Goal: Check status: Check status

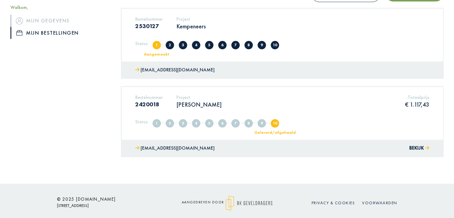
scroll to position [99, 0]
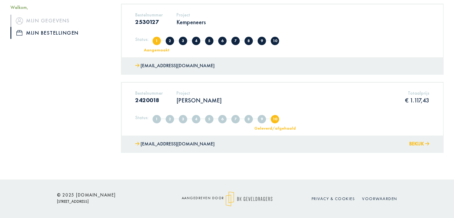
click at [428, 144] on icon at bounding box center [427, 144] width 4 height 4
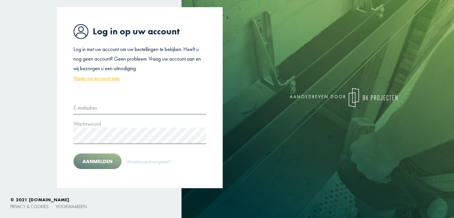
scroll to position [31, 0]
click at [82, 108] on input "text" at bounding box center [140, 106] width 133 height 16
type input "**********"
click at [102, 158] on font "Aanmelden" at bounding box center [97, 161] width 30 height 7
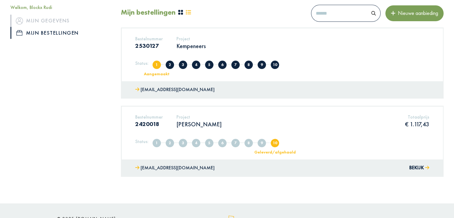
scroll to position [90, 0]
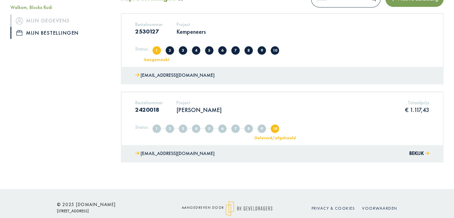
click at [169, 52] on font "2" at bounding box center [170, 50] width 2 height 5
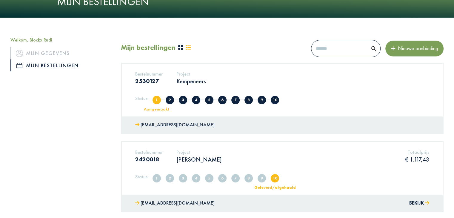
scroll to position [30, 0]
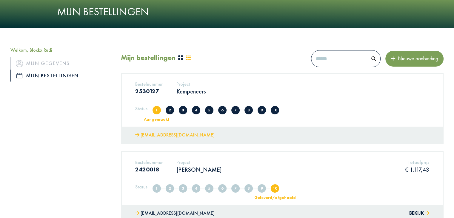
click at [154, 134] on font "[EMAIL_ADDRESS][DOMAIN_NAME]" at bounding box center [178, 135] width 74 height 6
